Goal: Check status

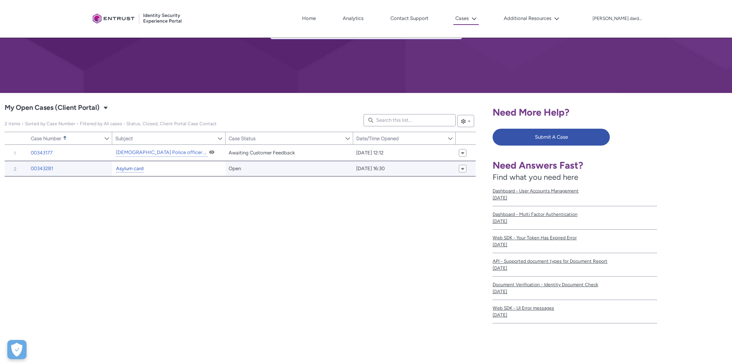
click at [131, 167] on link "Asylum card" at bounding box center [130, 169] width 28 height 8
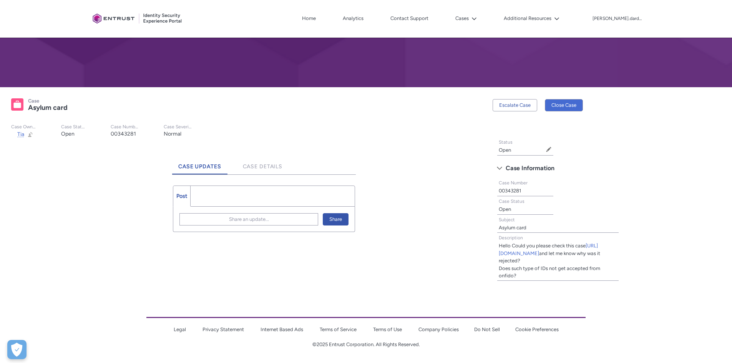
scroll to position [105, 0]
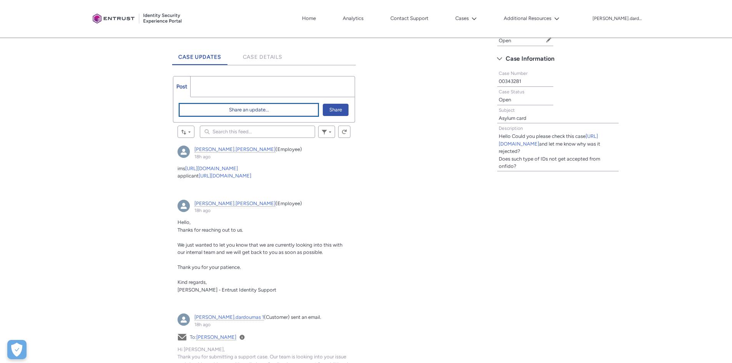
click at [261, 113] on span "Share an update..." at bounding box center [249, 110] width 40 height 12
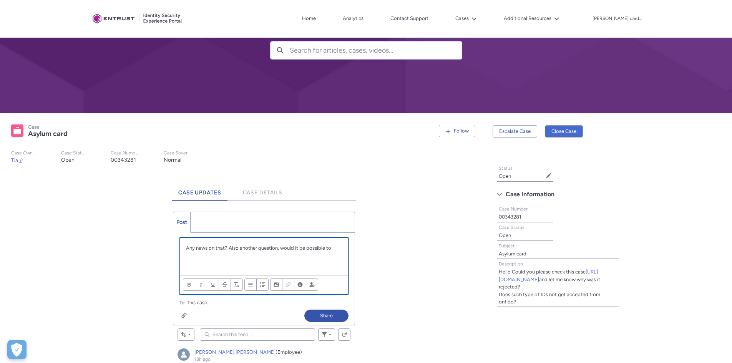
scroll to position [115, 0]
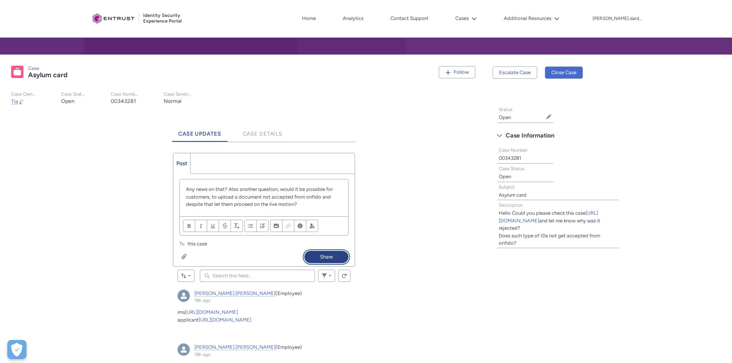
drag, startPoint x: 332, startPoint y: 256, endPoint x: 601, endPoint y: 172, distance: 281.4
click at [332, 255] on button "Share" at bounding box center [326, 257] width 44 height 12
